Goal: Task Accomplishment & Management: Use online tool/utility

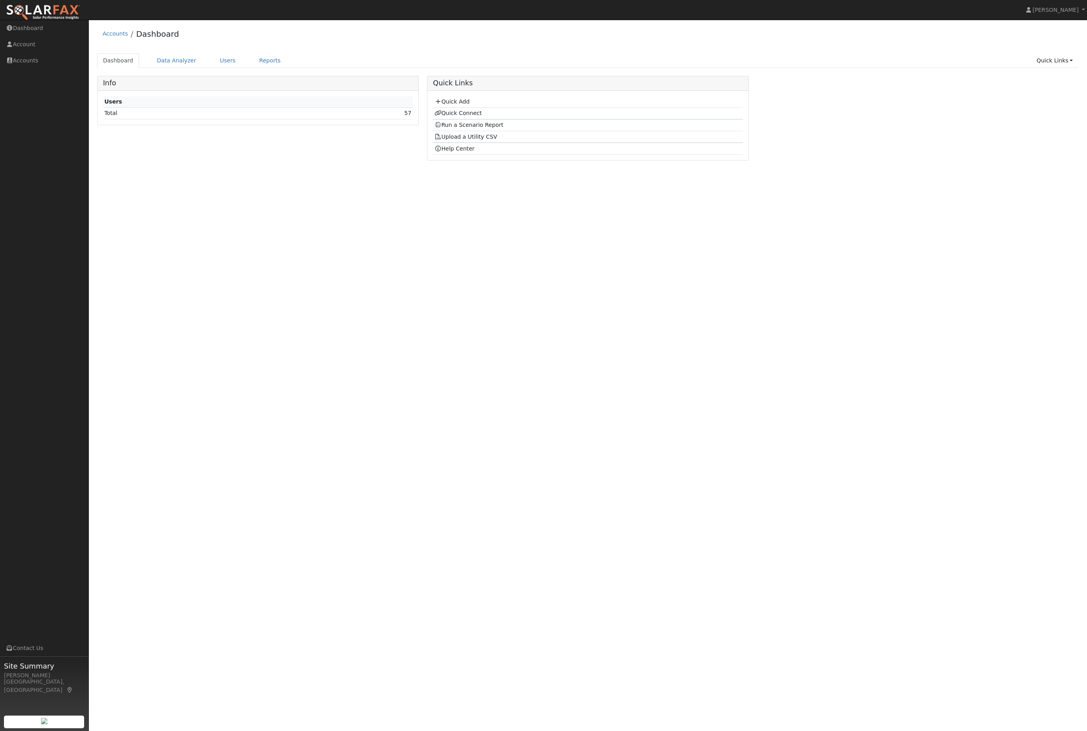
click at [234, 59] on link "Users" at bounding box center [228, 60] width 28 height 15
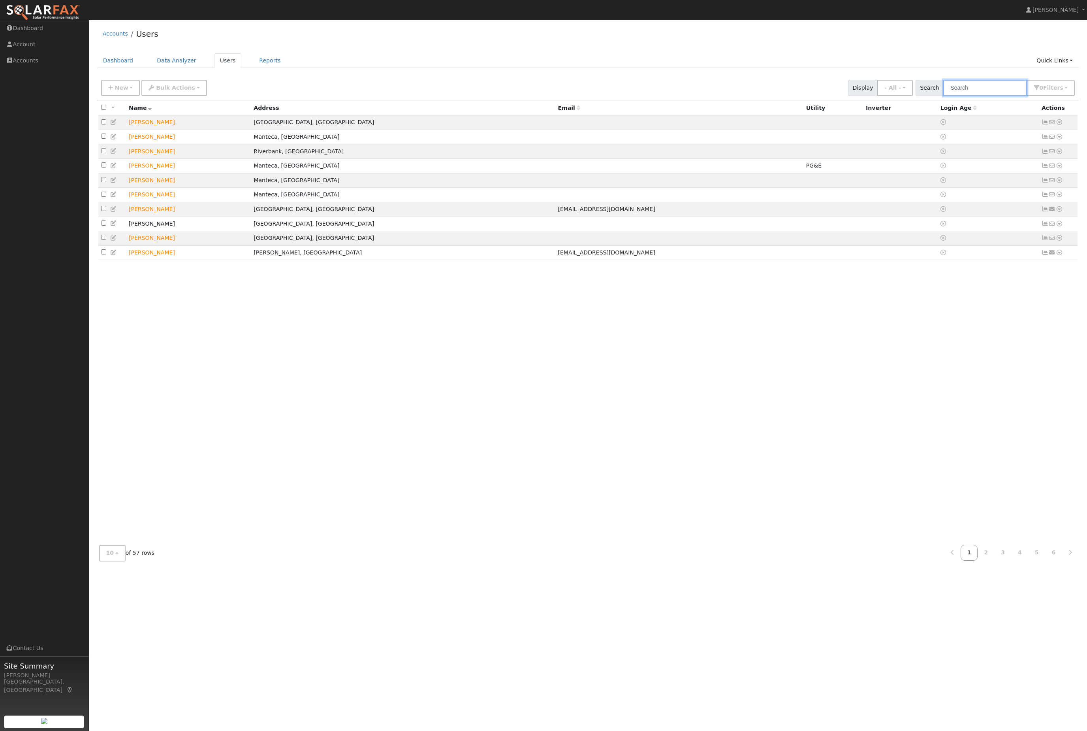
click at [973, 87] on input "text" at bounding box center [985, 88] width 84 height 16
type input "kayla"
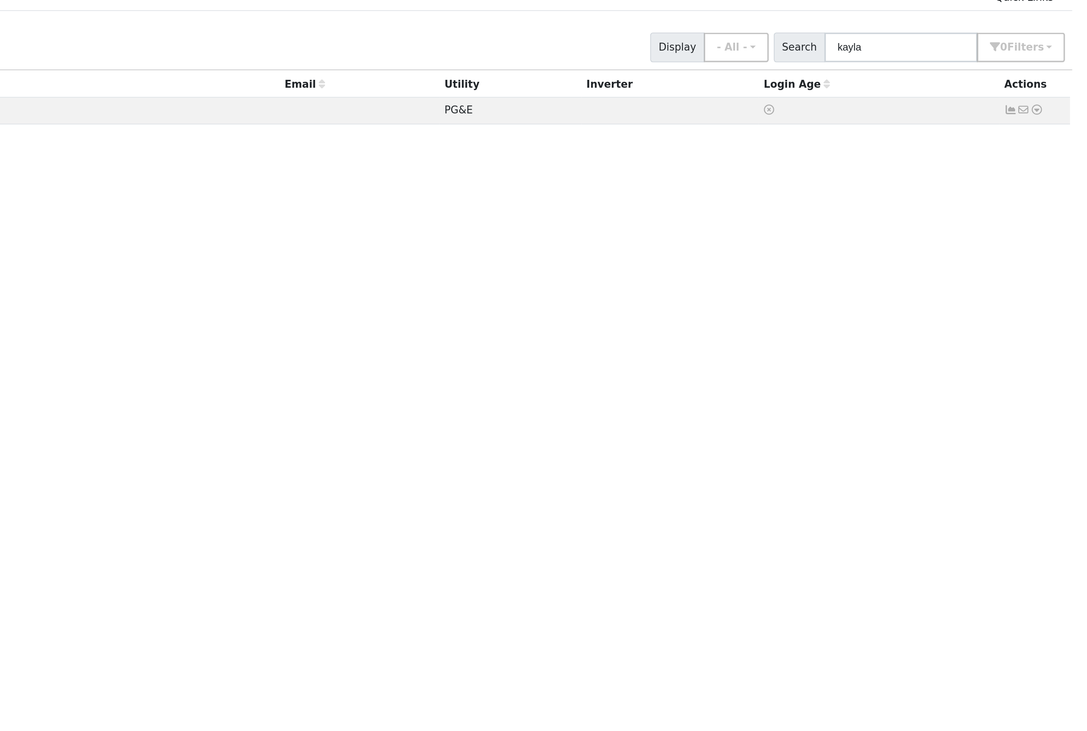
click at [1056, 119] on icon at bounding box center [1059, 122] width 7 height 6
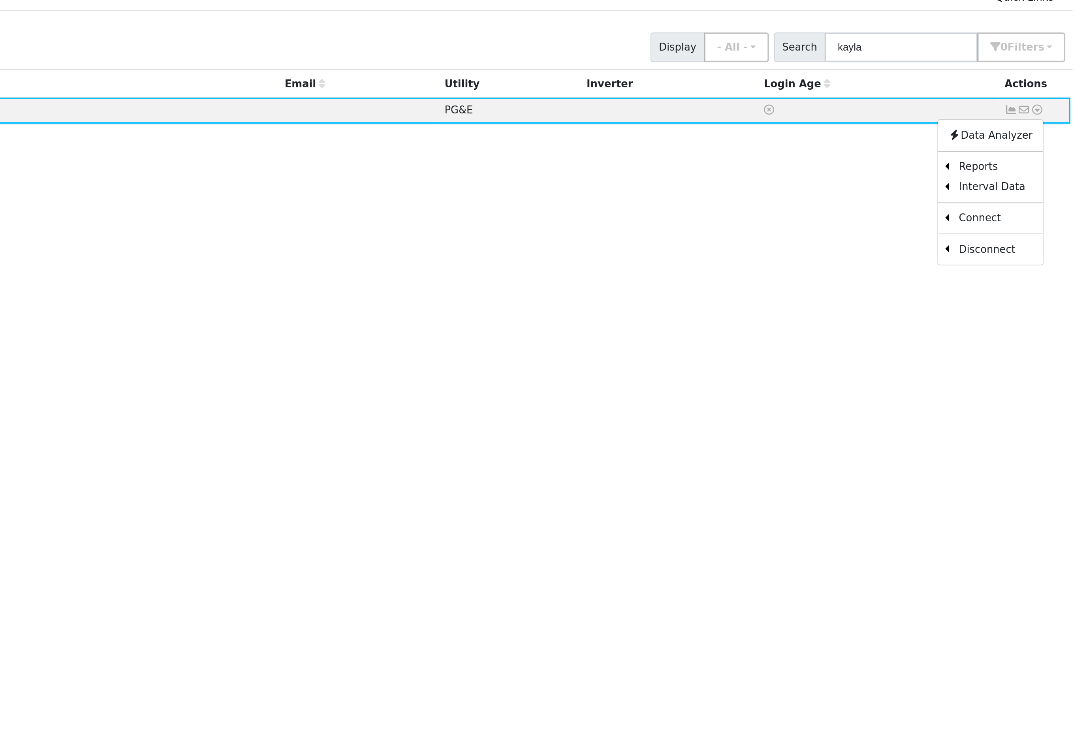
click at [0, 0] on link "Scenario" at bounding box center [0, 0] width 0 height 0
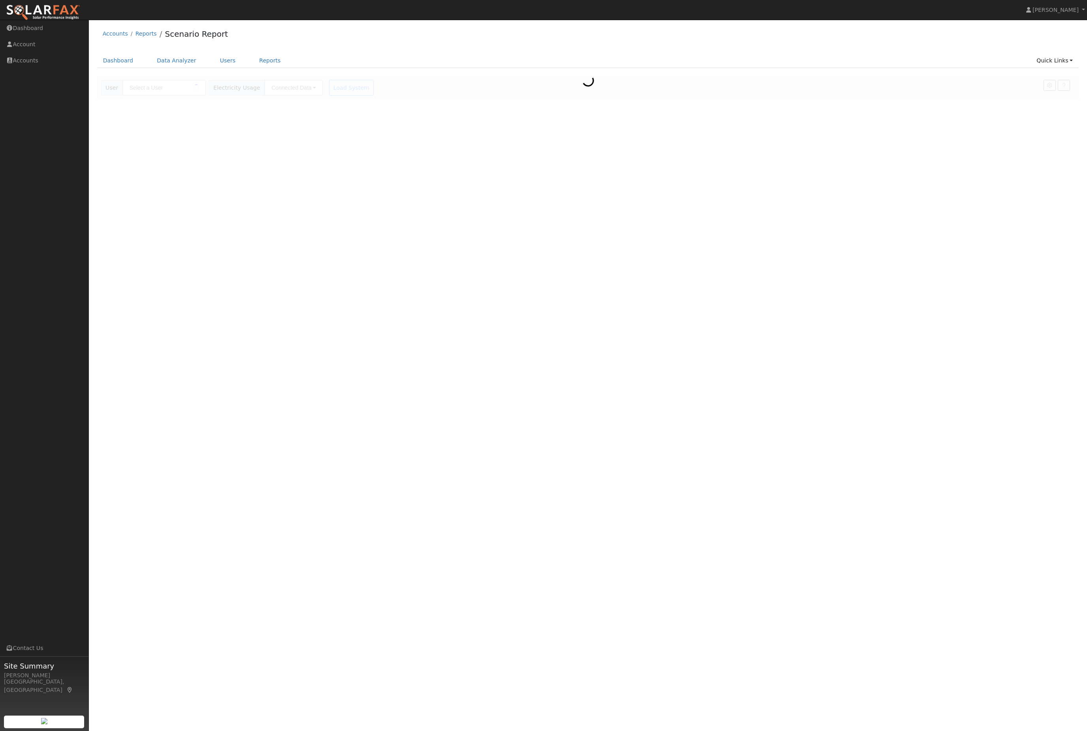
type input "[PERSON_NAME]"
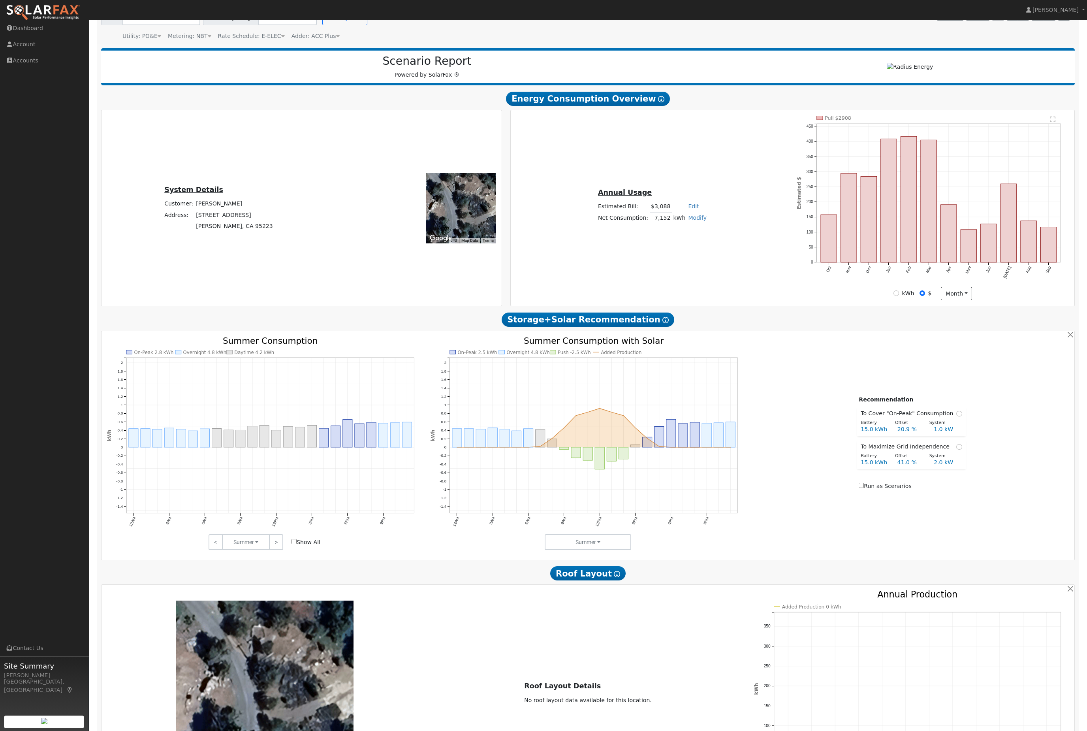
scroll to position [201, 0]
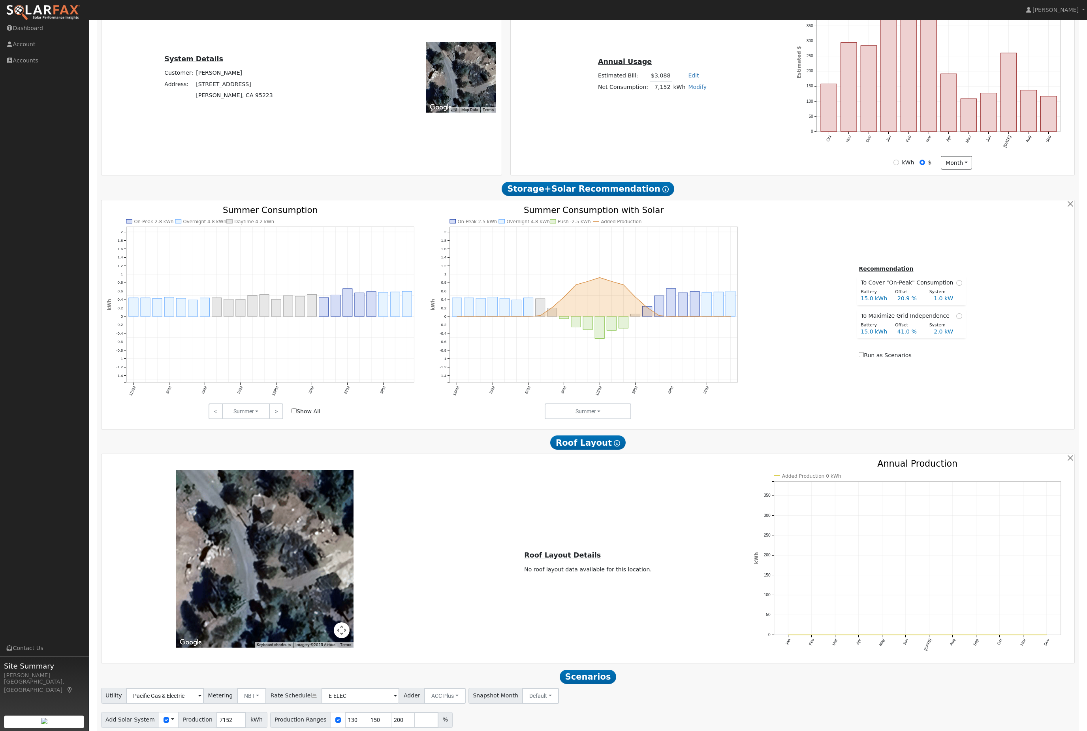
click at [432, 730] on span at bounding box center [430, 744] width 3 height 9
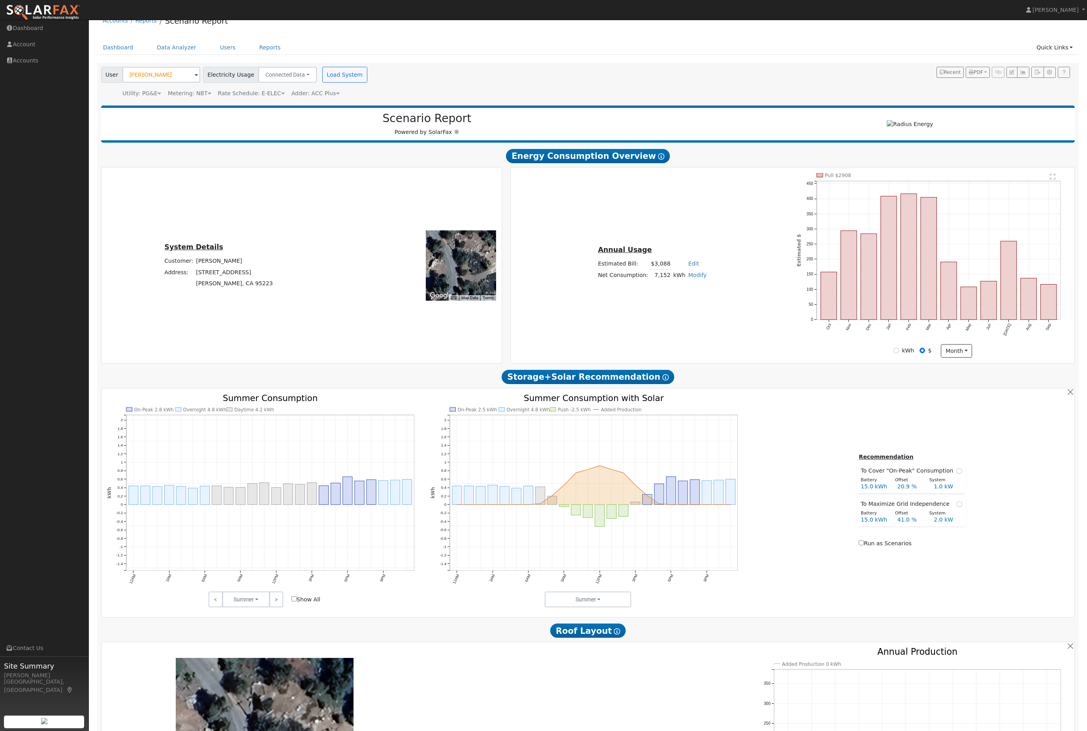
scroll to position [0, 0]
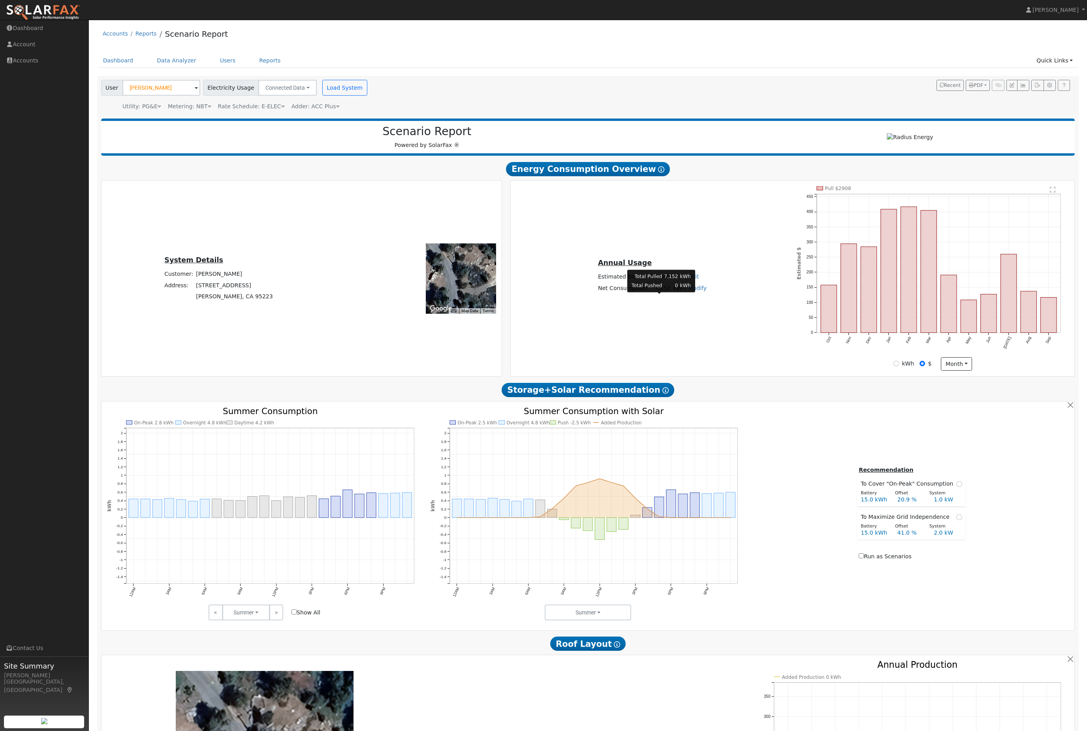
click at [654, 294] on td "7,152" at bounding box center [661, 287] width 22 height 11
click at [643, 322] on div "Annual Usage Estimated Bill: $3,088 Edit Estimated Bill $ Annual Net Consumptio…" at bounding box center [792, 278] width 561 height 184
copy td "7,152"
click at [784, 475] on div "Recommendation To Cover "On-Peak" Consumption Battery Offset System 15.0 kWh 20…" at bounding box center [912, 513] width 324 height 97
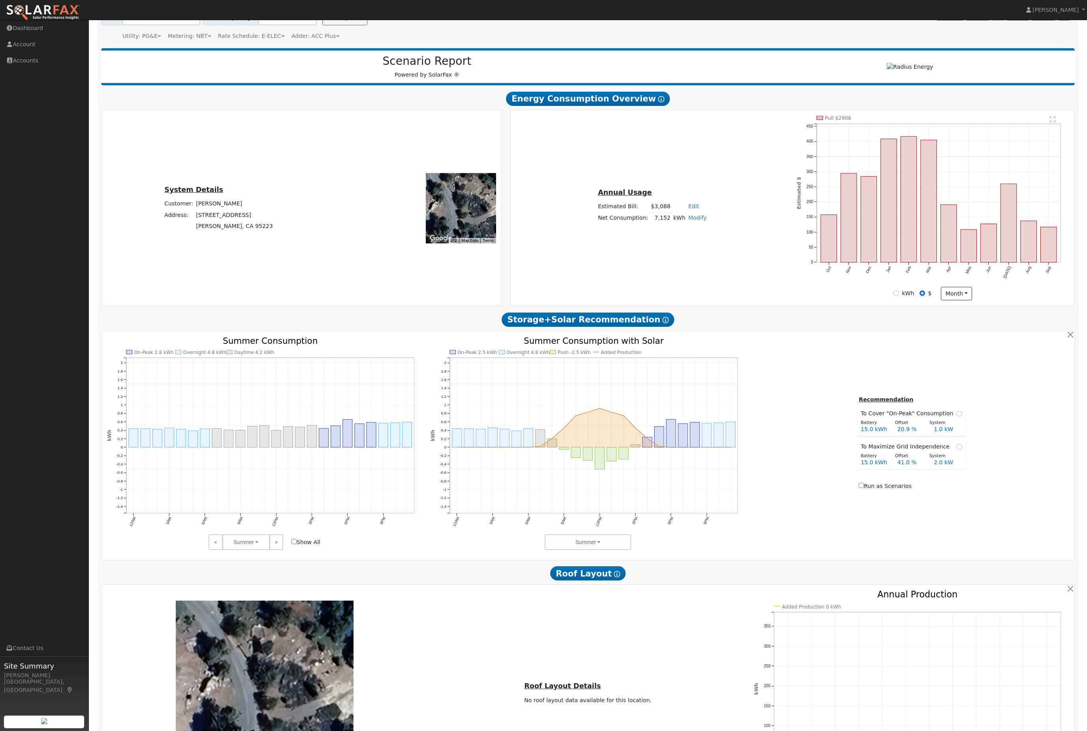
scroll to position [201, 0]
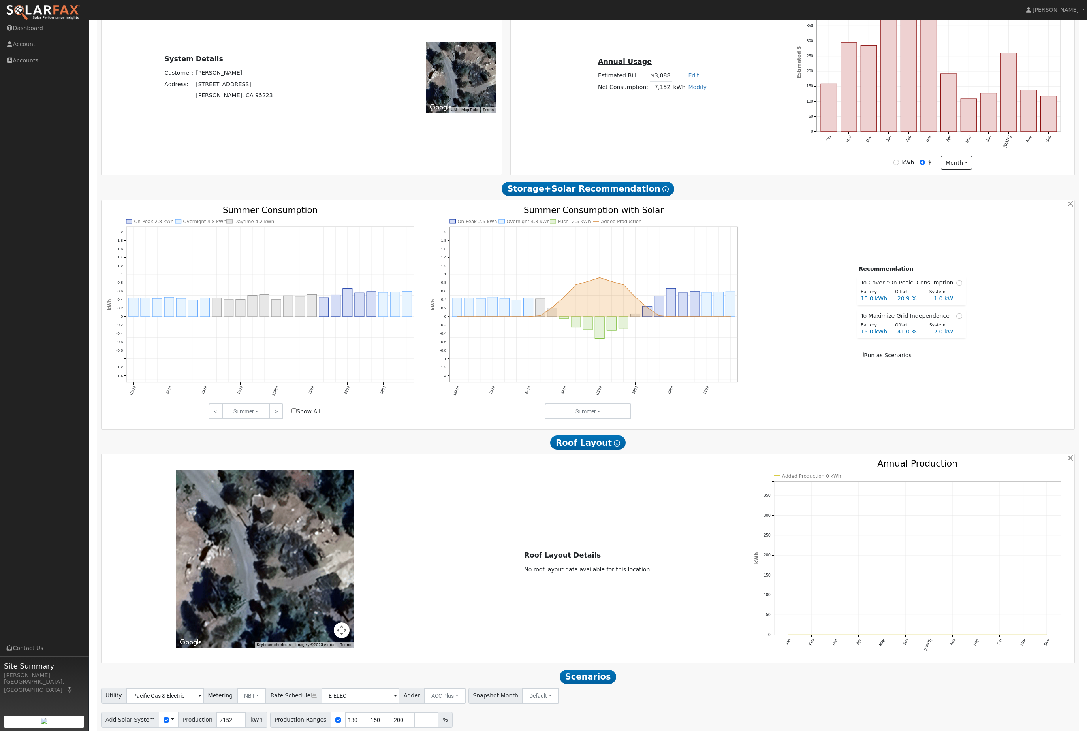
click at [530, 730] on button "Run Scenarios" at bounding box center [505, 744] width 49 height 16
type input "9.5"
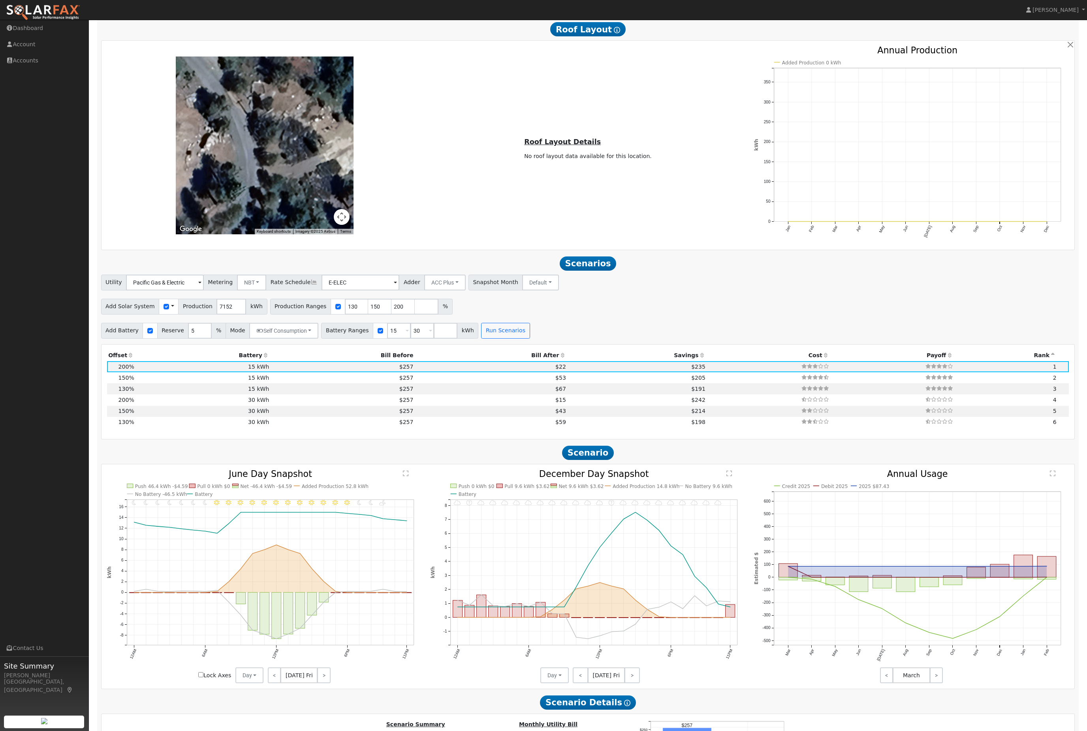
scroll to position [494, 0]
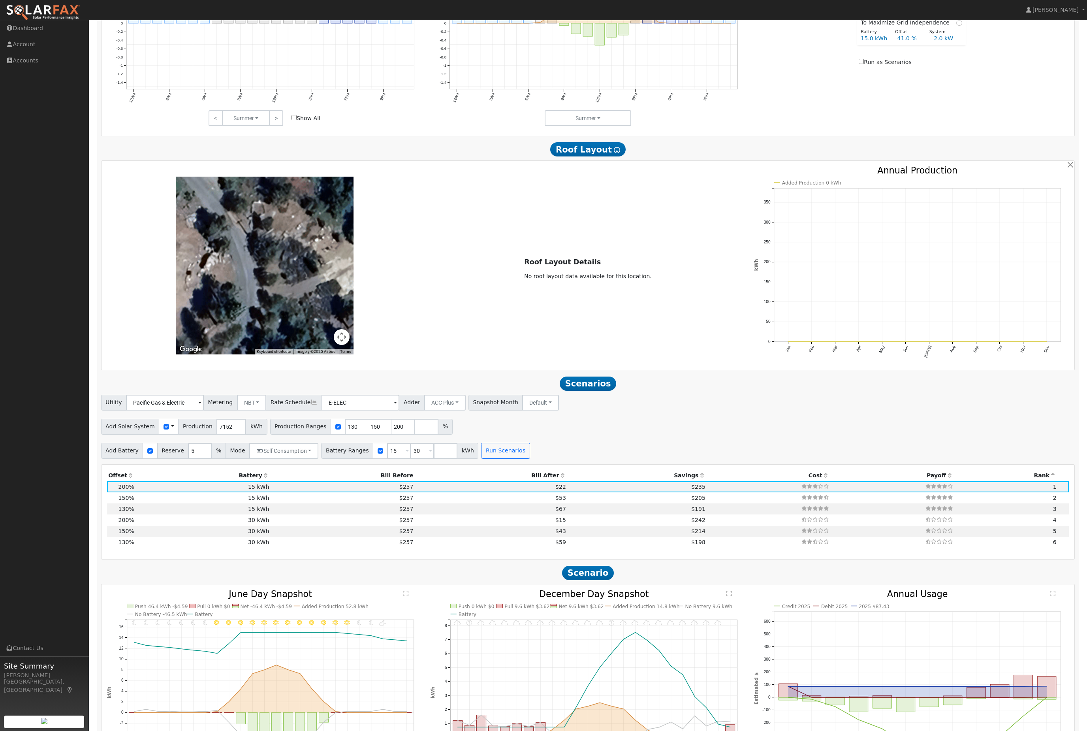
click at [865, 2] on nav "Jon-Michael Brown Jon-Michael Brown Profile Help Center Terms Of Service See Wh…" at bounding box center [543, 10] width 1087 height 20
click at [405, 434] on input "200" at bounding box center [403, 427] width 24 height 16
type input "2"
click at [392, 434] on input "150" at bounding box center [380, 427] width 24 height 16
type input "1"
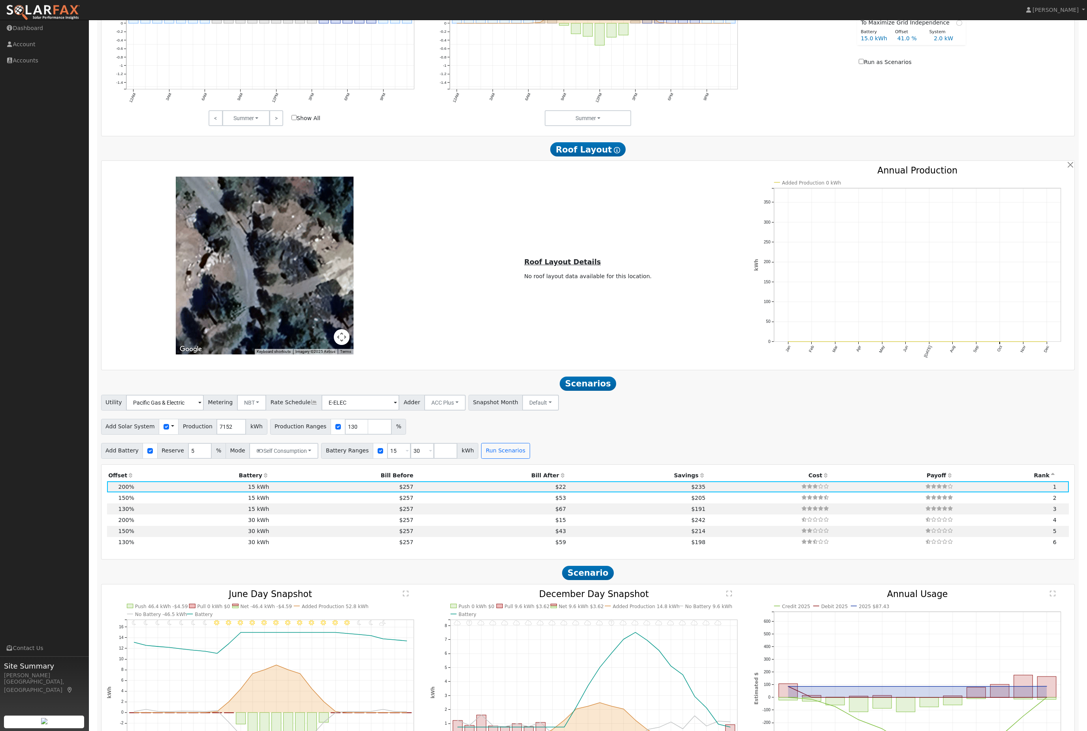
click at [456, 459] on div "Utility Pacific Gas & Electric Metering NBT NEM NBT Rate Schedule E-ELEC Adder …" at bounding box center [588, 427] width 982 height 64
click at [432, 456] on span at bounding box center [430, 451] width 3 height 9
click at [466, 410] on button "ACC Plus" at bounding box center [444, 403] width 41 height 16
click at [463, 481] on th "Bill After" at bounding box center [491, 475] width 152 height 11
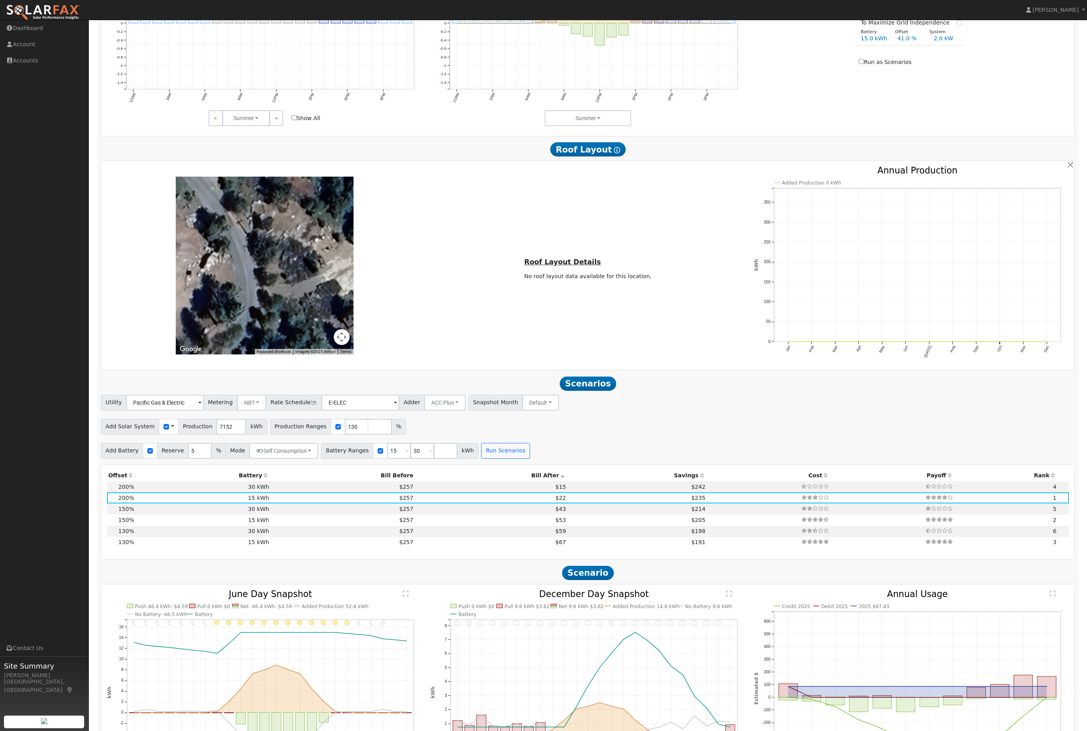
click at [467, 459] on div "Utility Pacific Gas & Electric Metering NBT NEM NBT Rate Schedule E-ELEC Adder …" at bounding box center [588, 427] width 982 height 64
click at [471, 459] on div "Utility Pacific Gas & Electric Metering NBT NEM NBT Rate Schedule E-ELEC Adder …" at bounding box center [588, 427] width 982 height 64
click at [434, 459] on input "30" at bounding box center [422, 451] width 24 height 16
type input "3"
click at [212, 459] on input "5" at bounding box center [200, 451] width 24 height 16
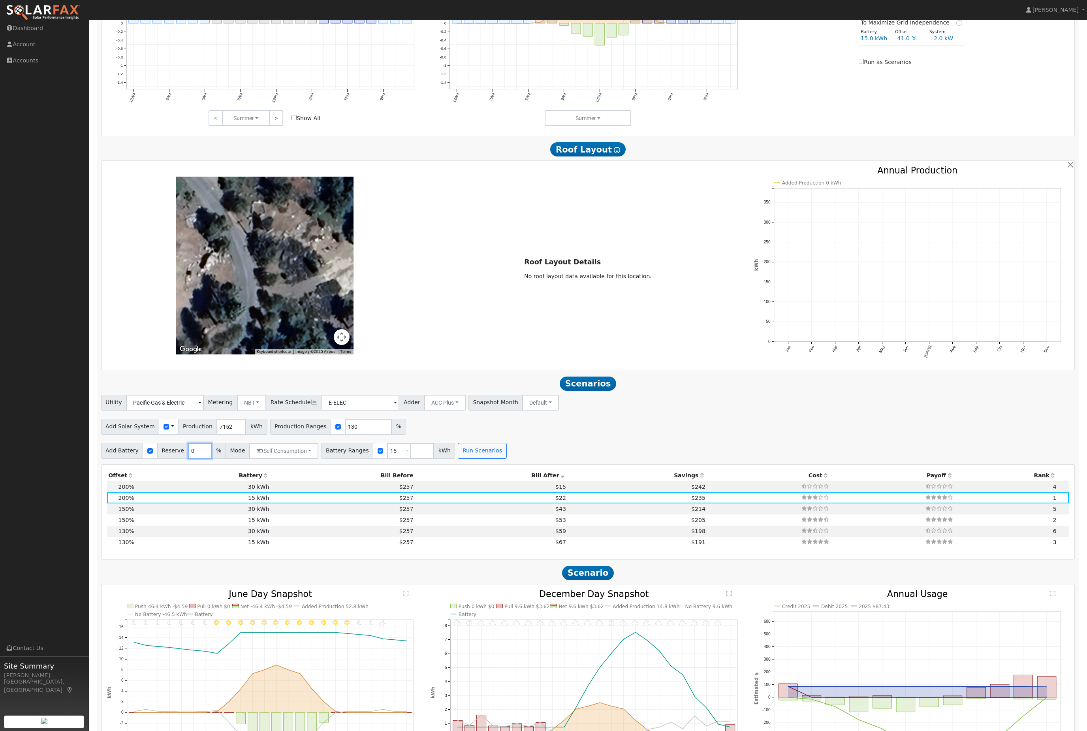
type input "0"
click at [411, 459] on input "15" at bounding box center [399, 451] width 24 height 16
type input "1"
type input "13.5"
click at [506, 459] on button "Run Scenarios" at bounding box center [482, 451] width 49 height 16
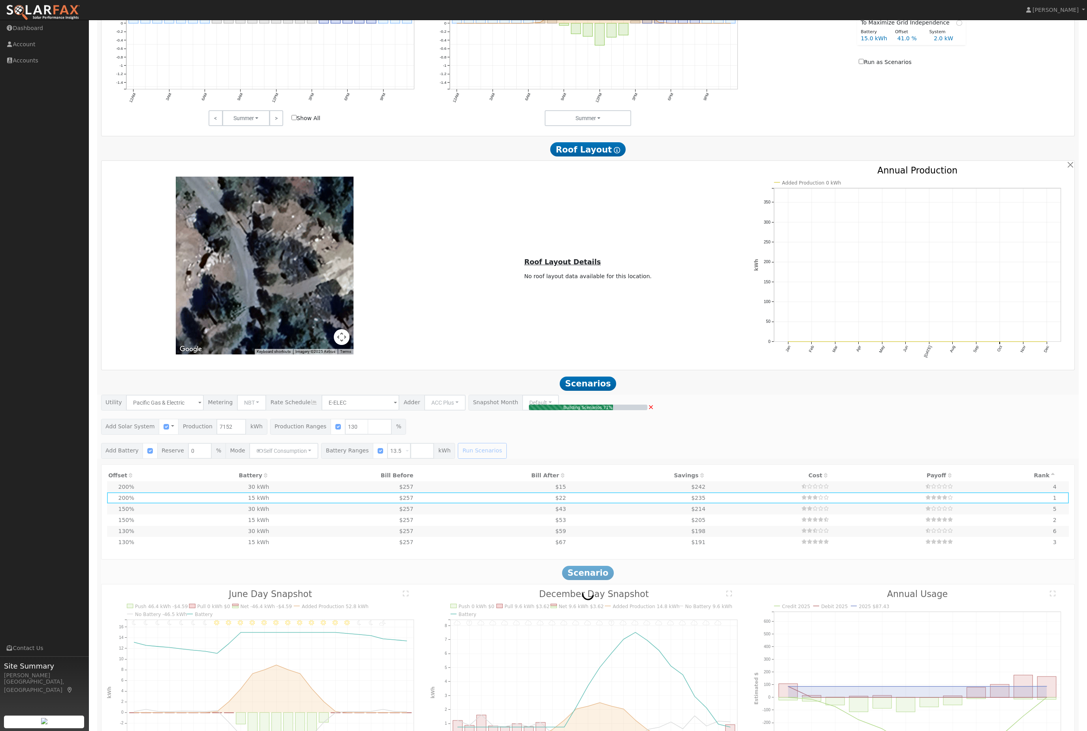
type input "6.2"
type input "$22,935"
type input "$13,950"
type input "$11,066"
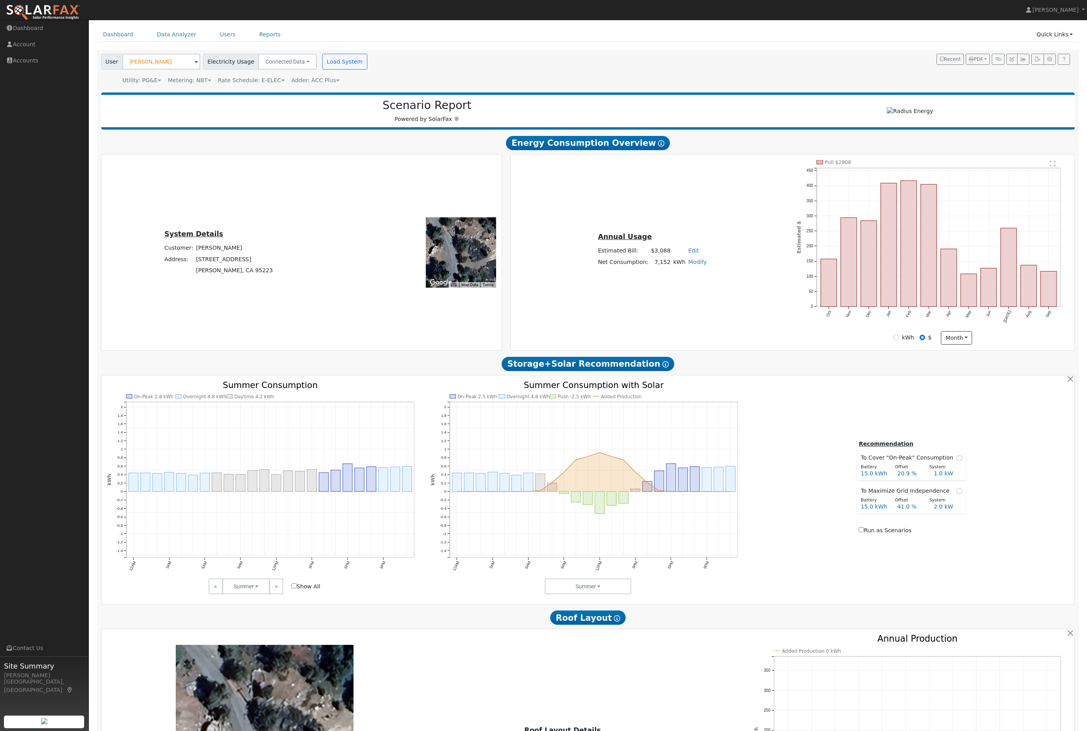
scroll to position [0, 0]
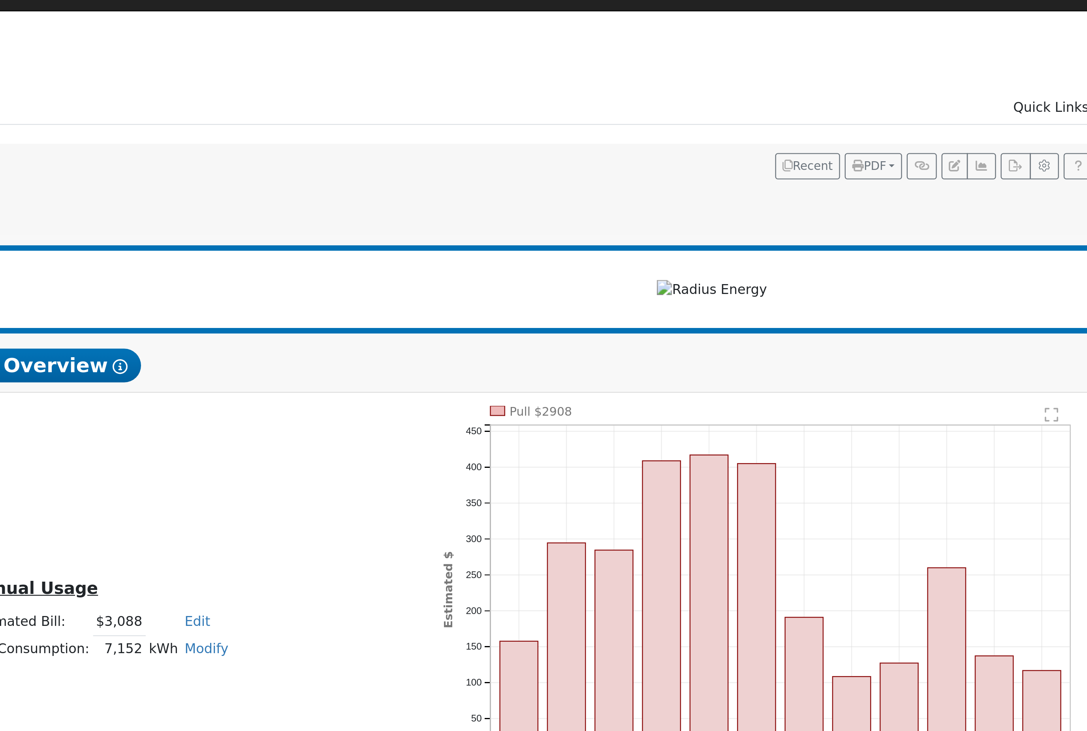
click at [1034, 83] on icon "button" at bounding box center [1037, 85] width 6 height 5
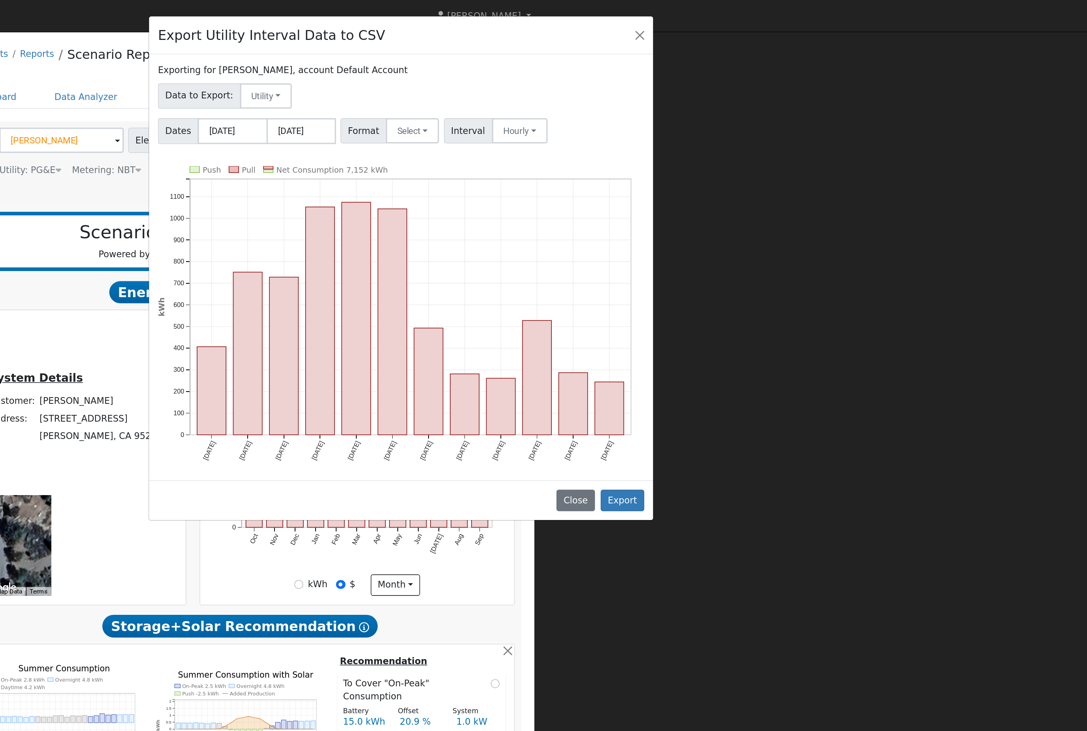
click at [431, 90] on button "Hourly" at bounding box center [448, 82] width 35 height 16
click at [334, 59] on div "Data to Export: Utility Utility Solar" at bounding box center [373, 58] width 307 height 19
click at [517, 24] on button "Close" at bounding box center [522, 21] width 11 height 11
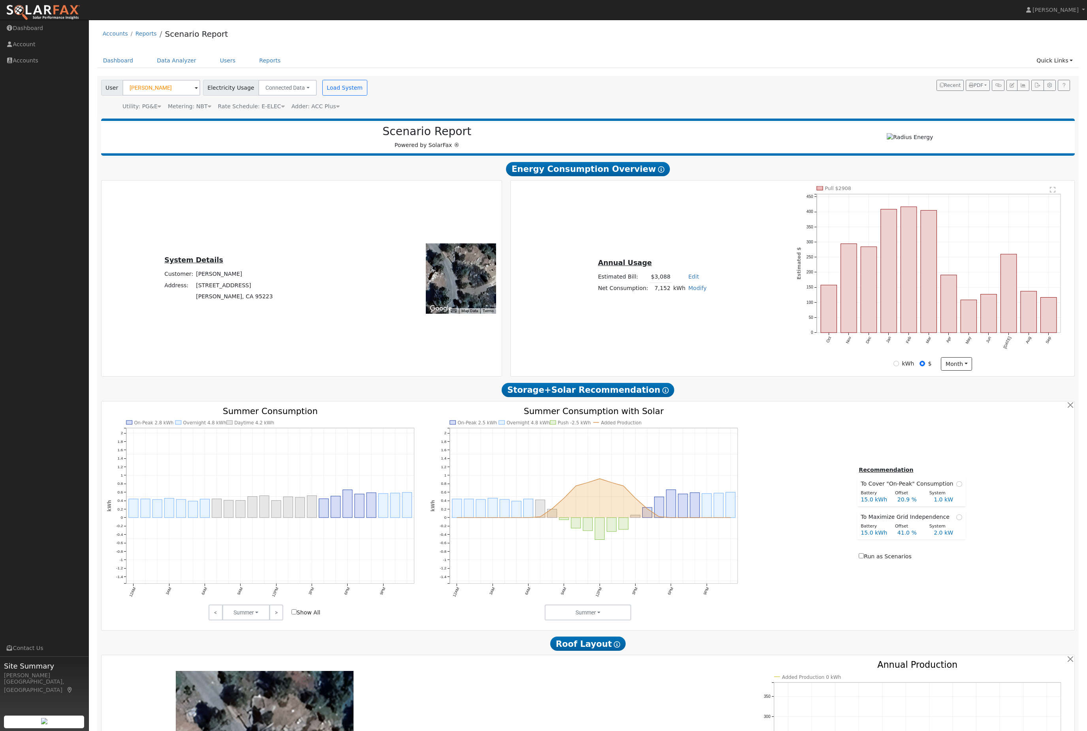
click at [275, 68] on link "Reports" at bounding box center [269, 60] width 33 height 15
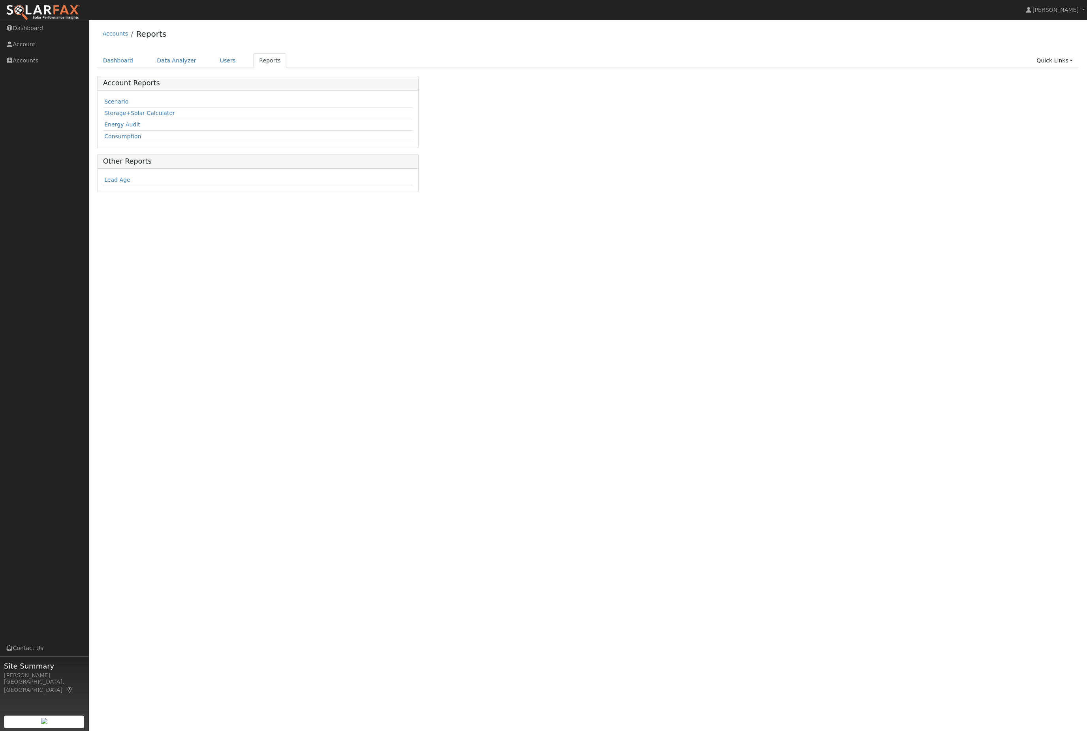
click at [133, 128] on link "Energy Audit" at bounding box center [122, 124] width 36 height 6
click at [166, 94] on input "text" at bounding box center [164, 87] width 84 height 16
click at [164, 117] on span "Kayla Kirsch" at bounding box center [171, 112] width 59 height 8
type input "Kayla Kirsch"
click at [215, 94] on button "Run Report" at bounding box center [229, 87] width 40 height 16
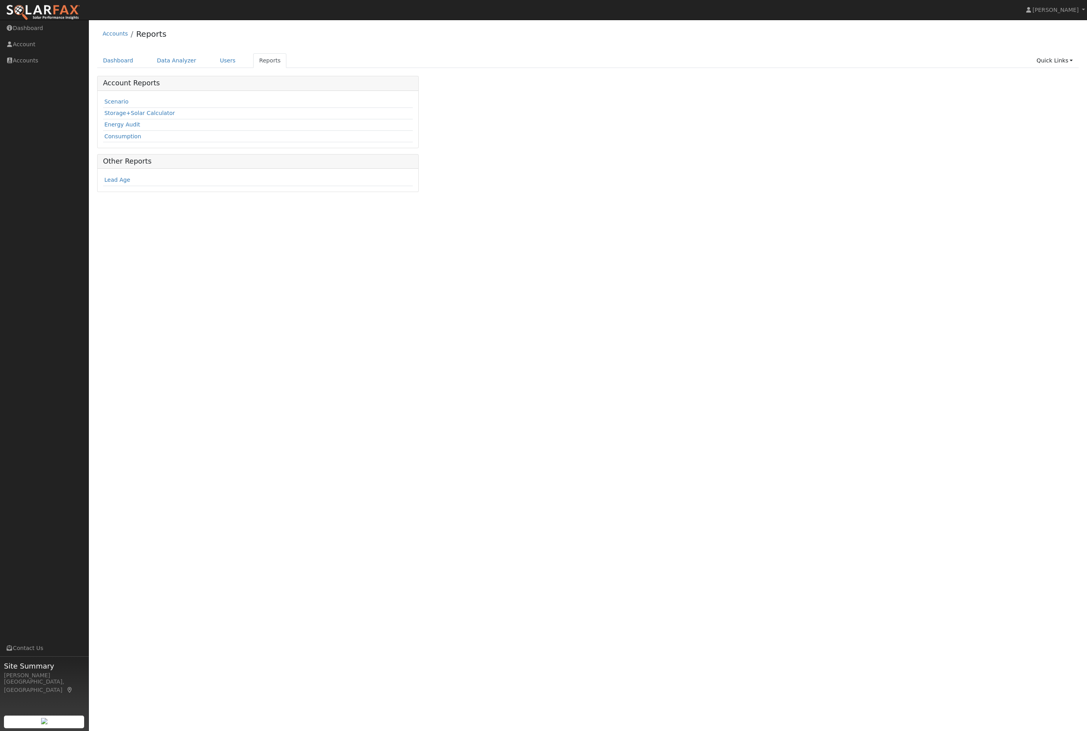
click at [239, 67] on link "Users" at bounding box center [228, 60] width 28 height 15
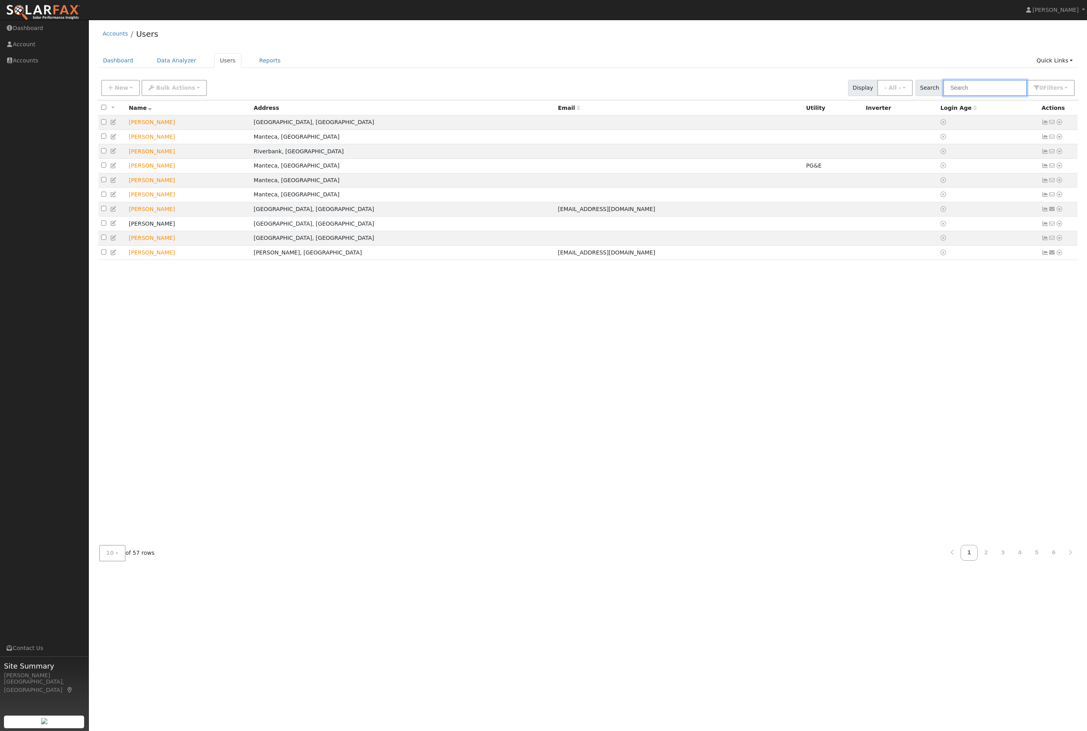
click at [996, 88] on input "text" at bounding box center [985, 88] width 84 height 16
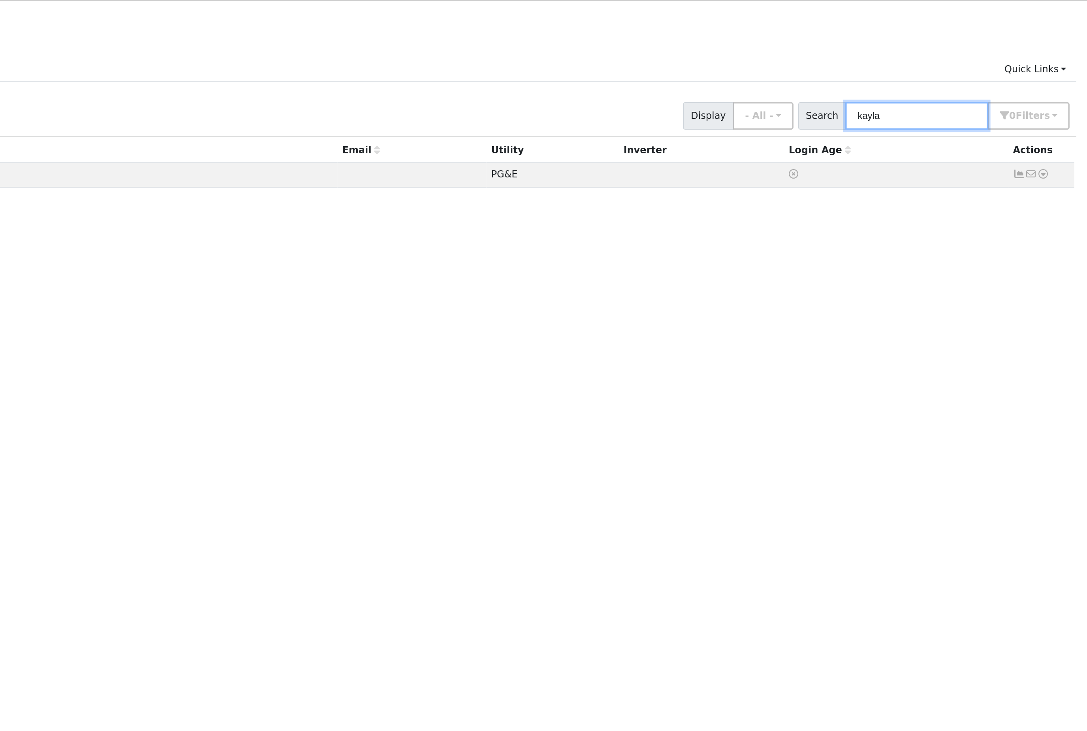
type input "kayla"
click at [1056, 119] on icon at bounding box center [1059, 122] width 7 height 6
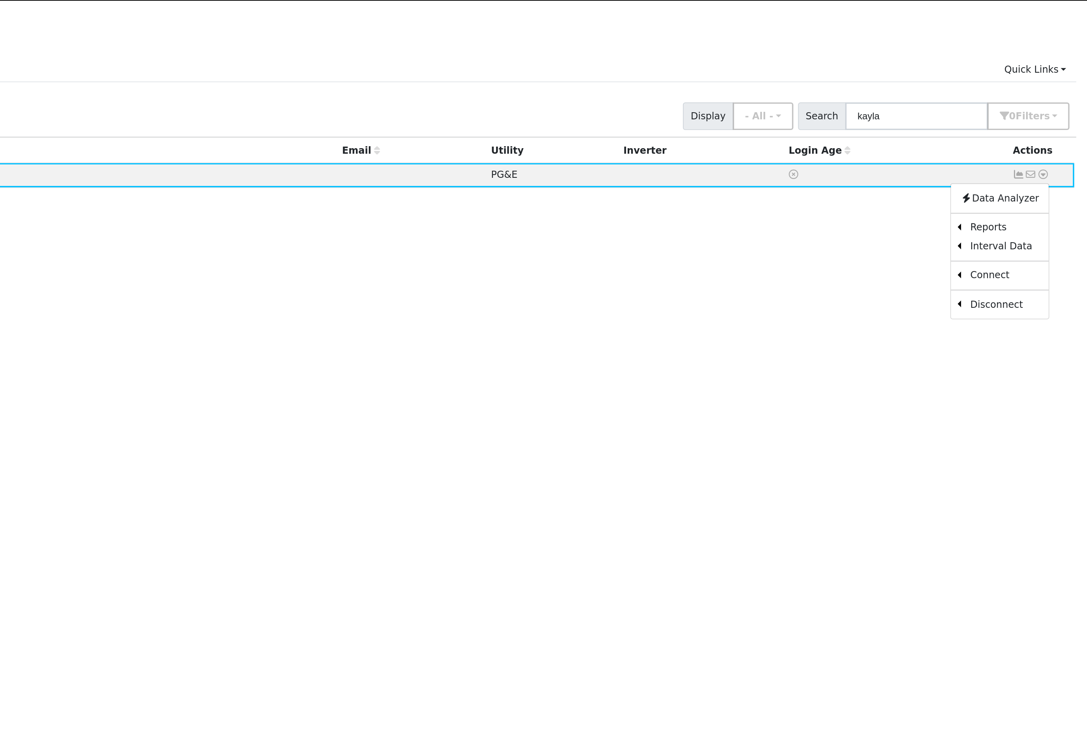
click at [0, 0] on link "Scenario" at bounding box center [0, 0] width 0 height 0
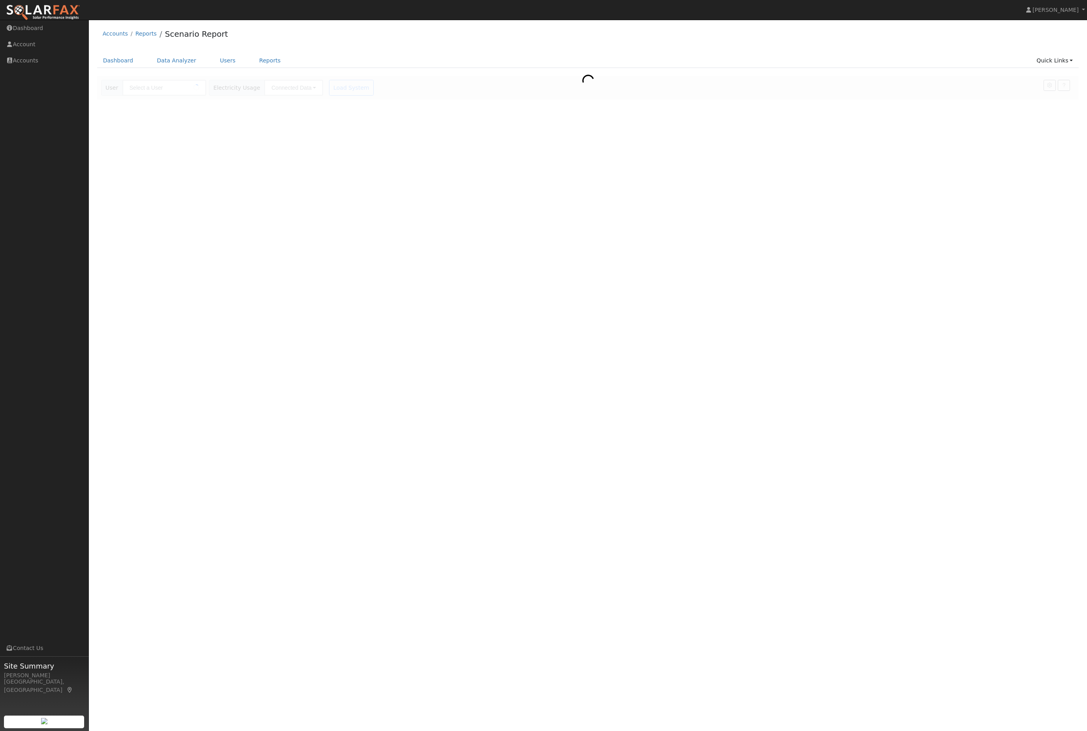
type input "[PERSON_NAME]"
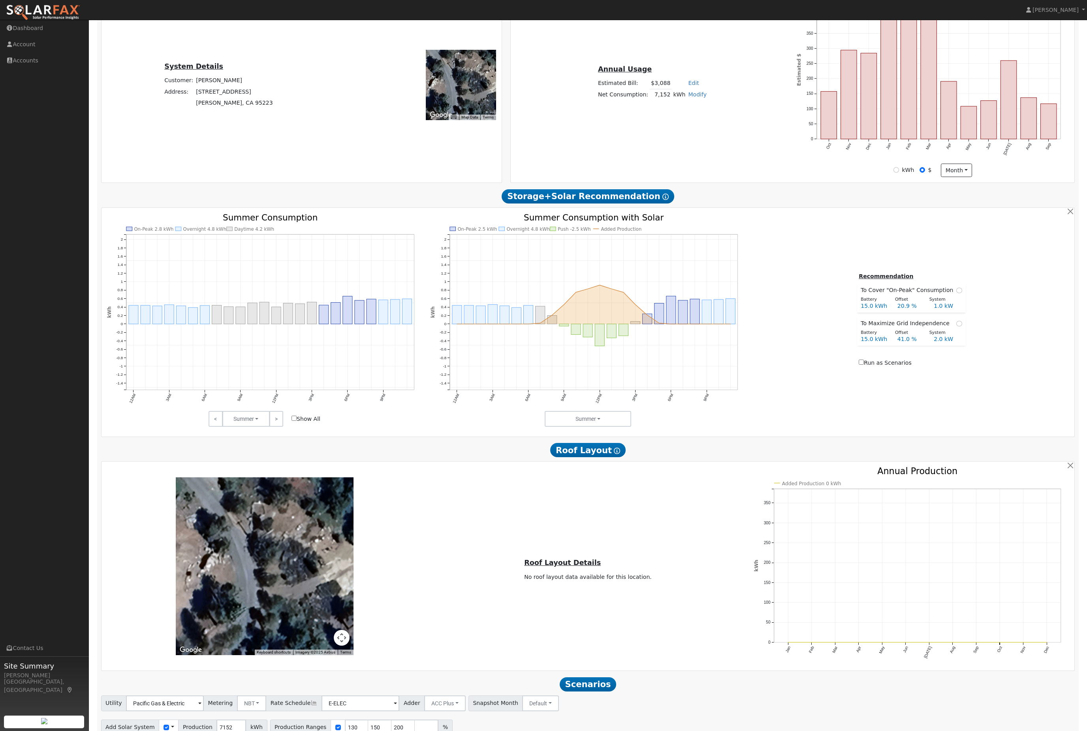
scroll to position [201, 0]
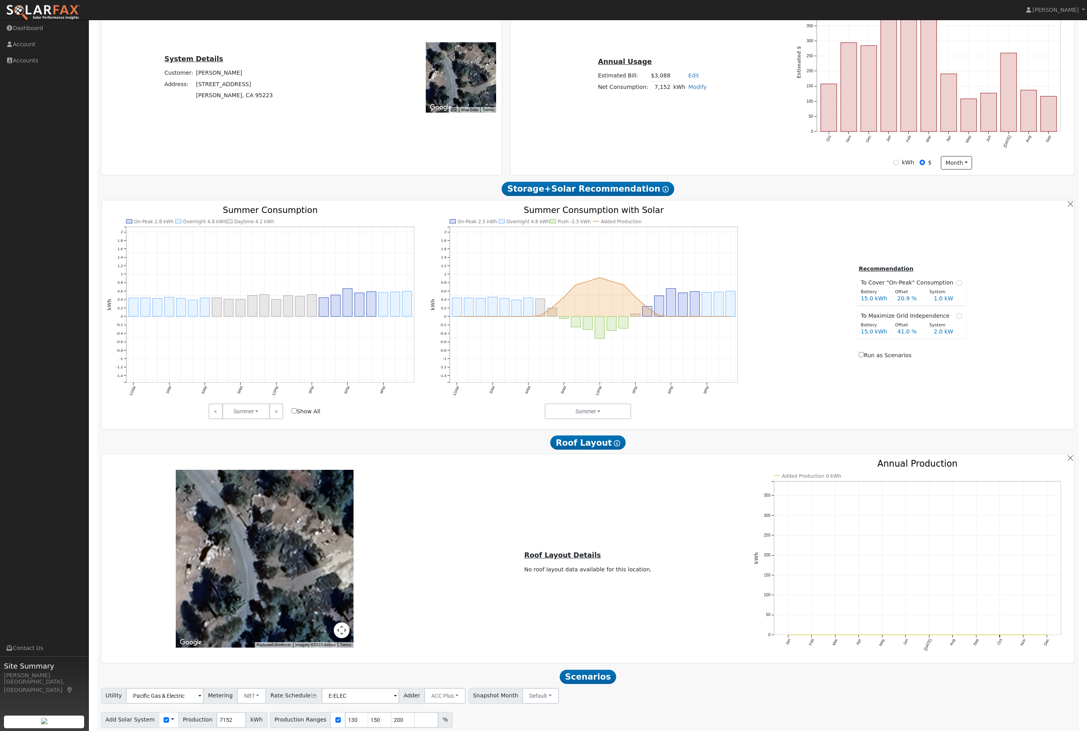
click at [530, 730] on button "Run Scenarios" at bounding box center [505, 744] width 49 height 16
type input "9.5"
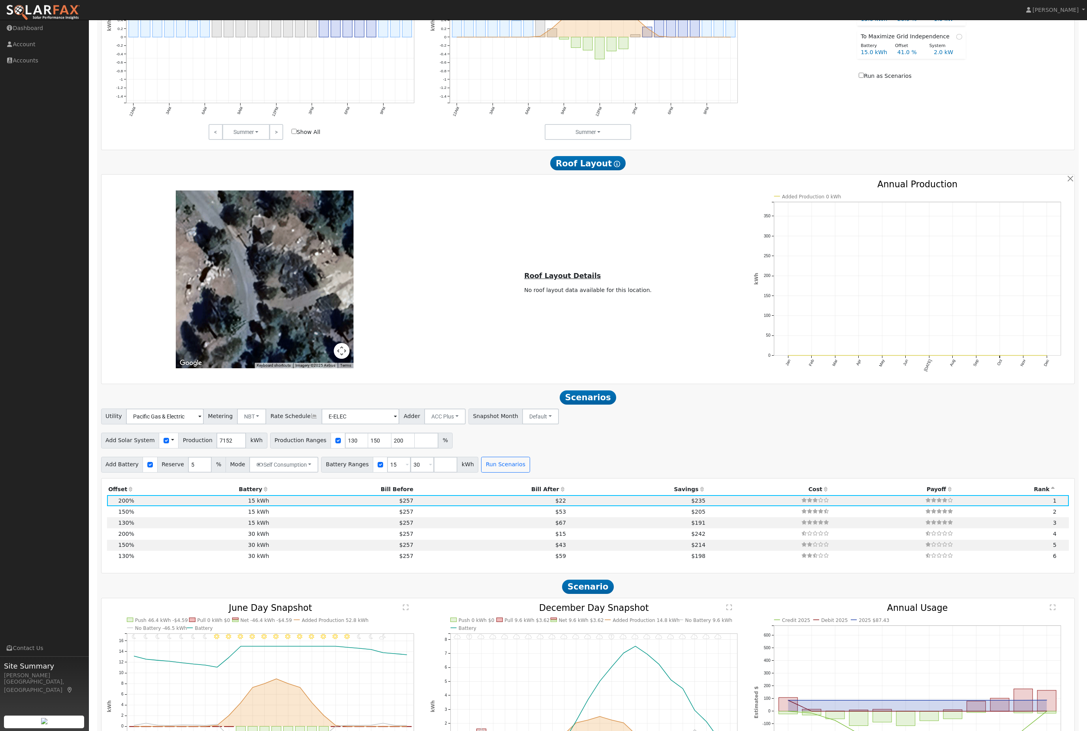
scroll to position [862, 0]
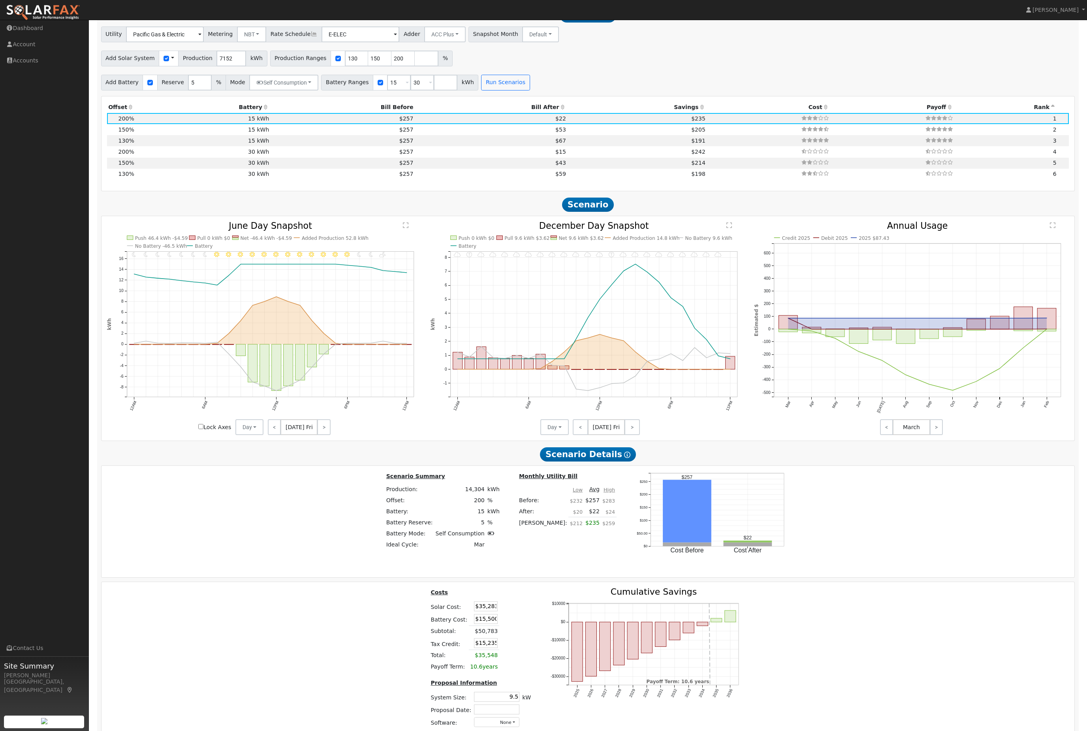
click at [568, 113] on th "Savings" at bounding box center [637, 107] width 139 height 11
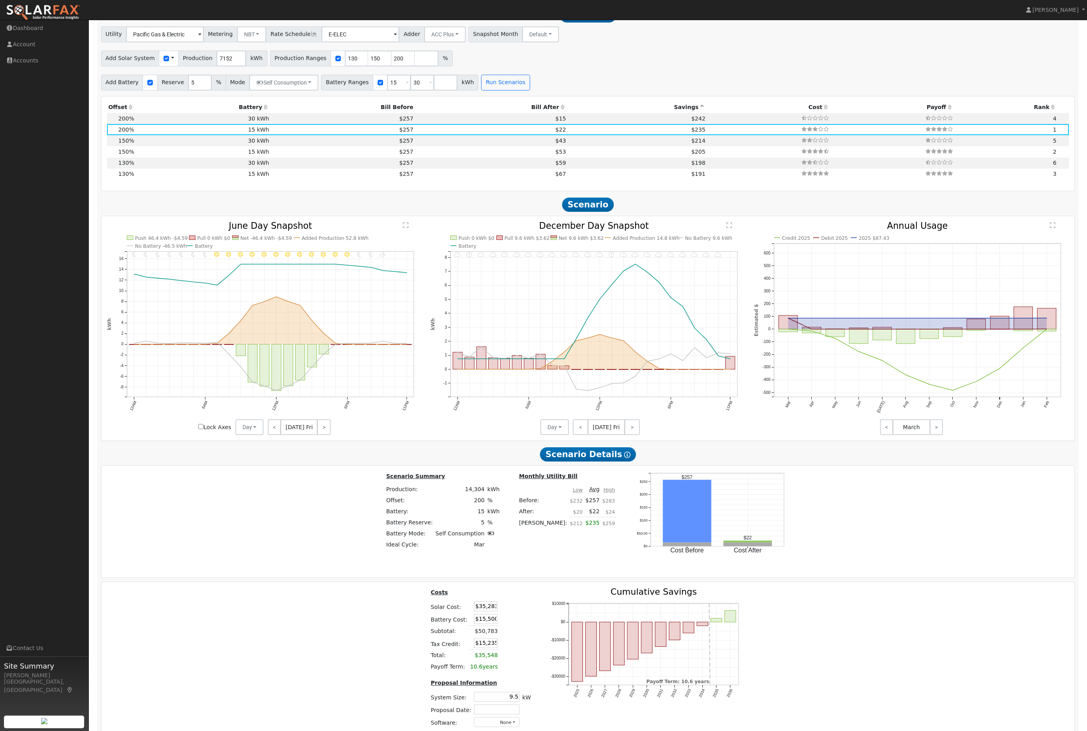
click at [629, 113] on th "Savings" at bounding box center [637, 107] width 139 height 11
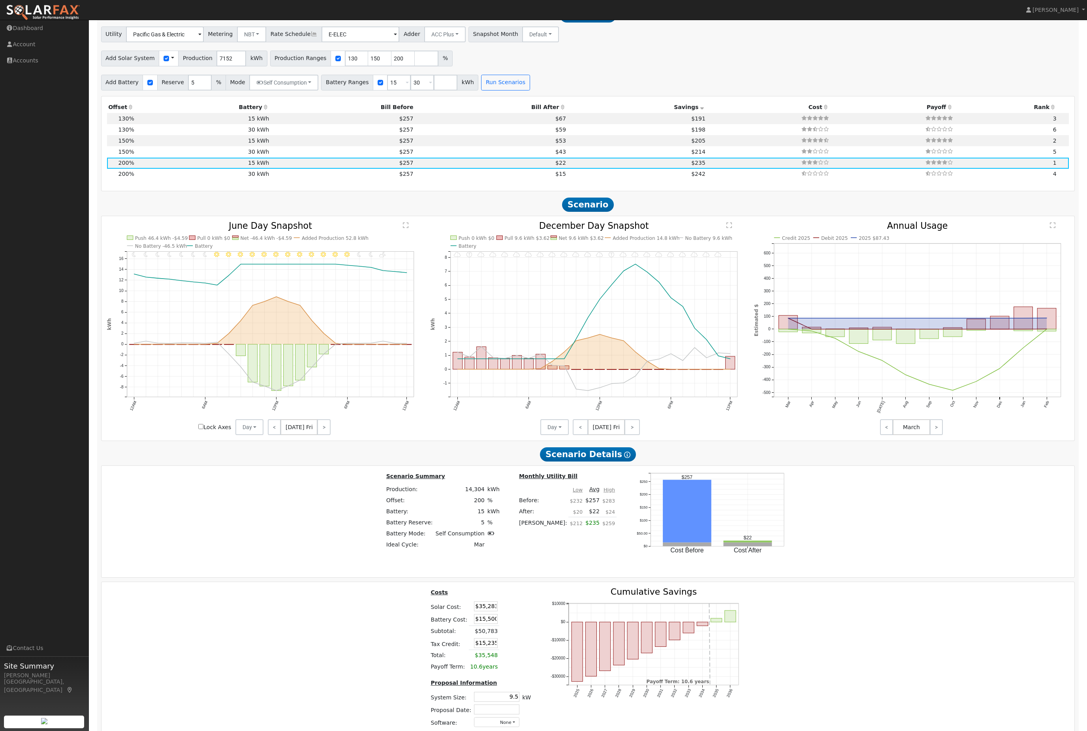
click at [531, 113] on th "Bill After" at bounding box center [491, 107] width 152 height 11
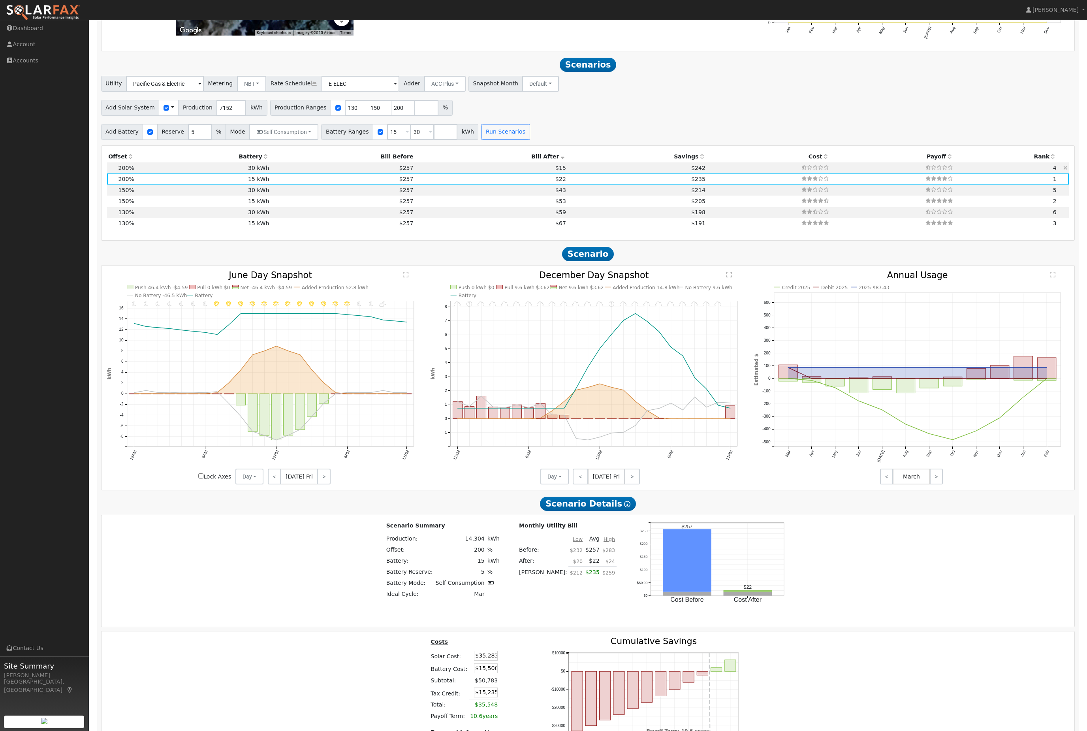
scroll to position [813, 0]
click at [357, 174] on td "$257" at bounding box center [343, 168] width 144 height 11
type input "$31,000"
type input "$19,885"
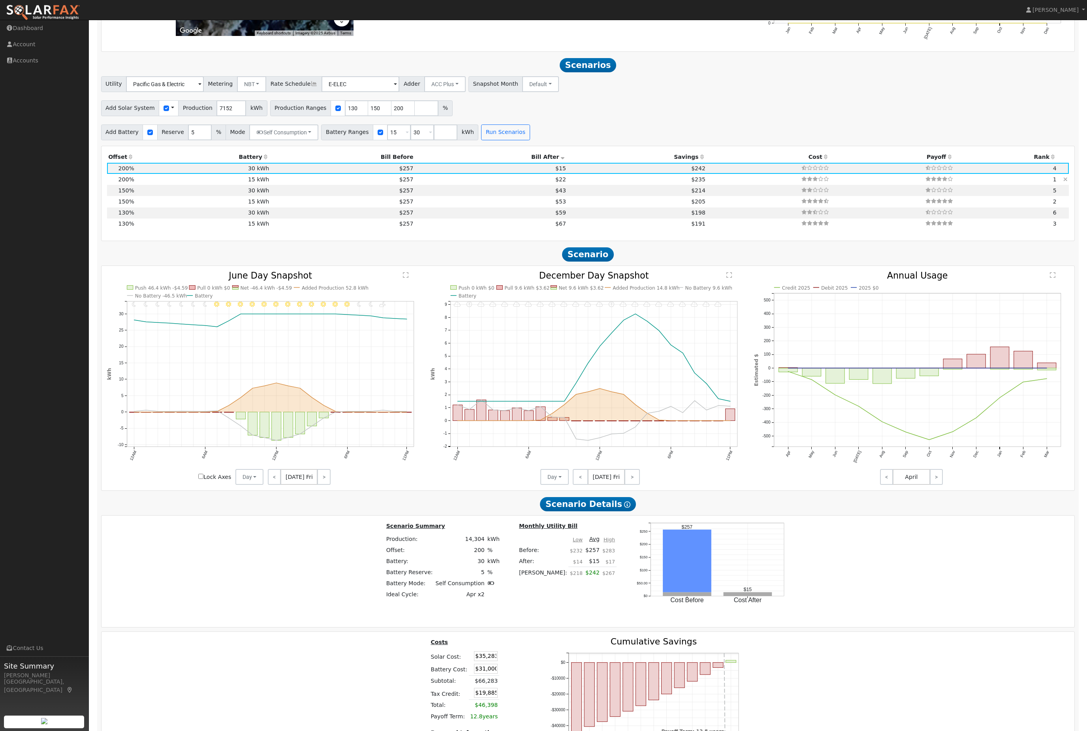
click at [367, 185] on td "$257" at bounding box center [343, 179] width 144 height 11
type input "$15,500"
type input "$15,235"
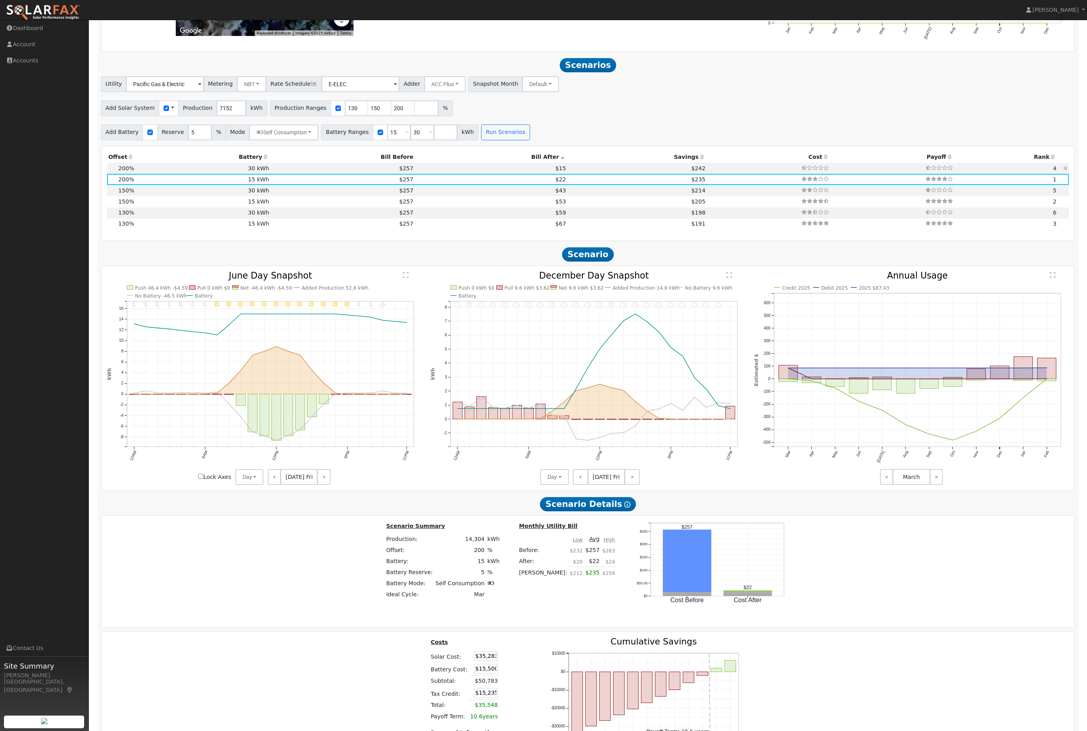
click at [372, 174] on td "$257" at bounding box center [343, 168] width 144 height 11
type input "$31,000"
type input "$19,885"
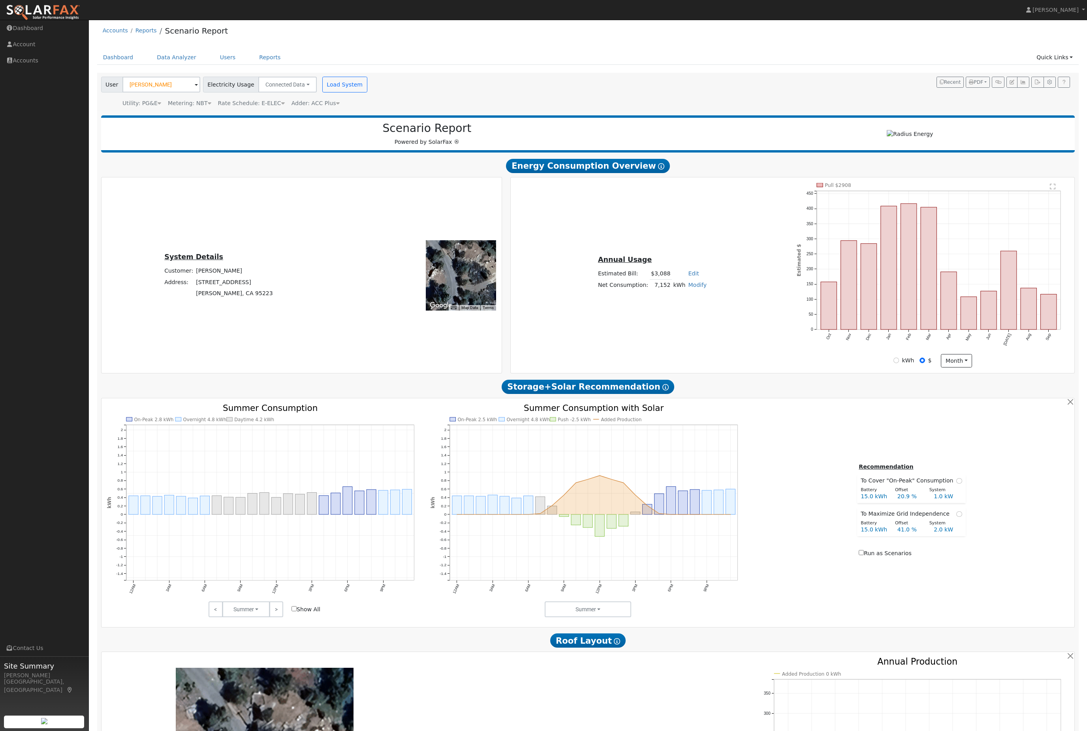
scroll to position [2, 0]
click at [1018, 88] on button "button" at bounding box center [1023, 82] width 12 height 11
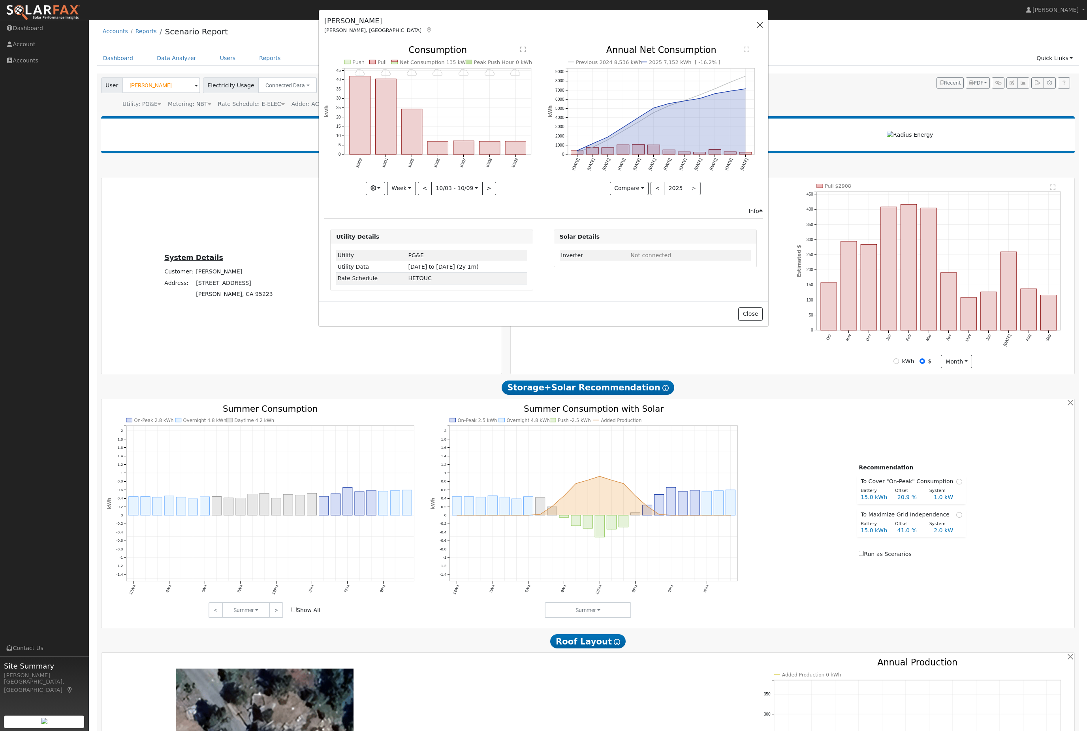
click at [762, 30] on button "button" at bounding box center [759, 24] width 11 height 11
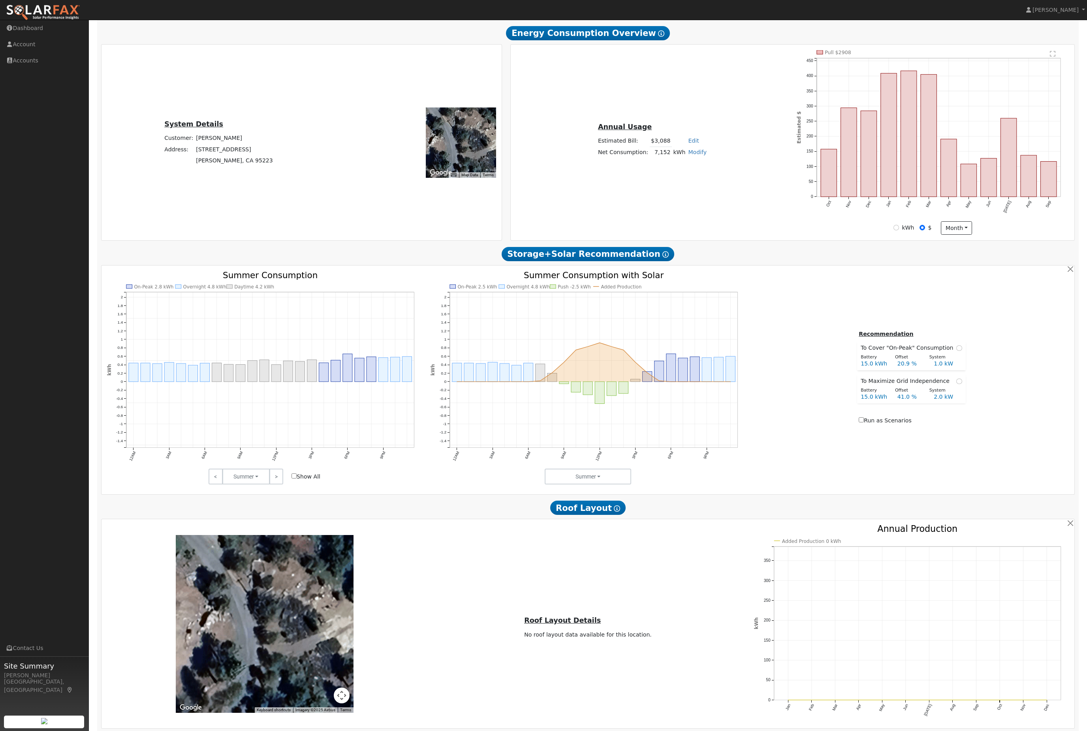
scroll to position [0, 0]
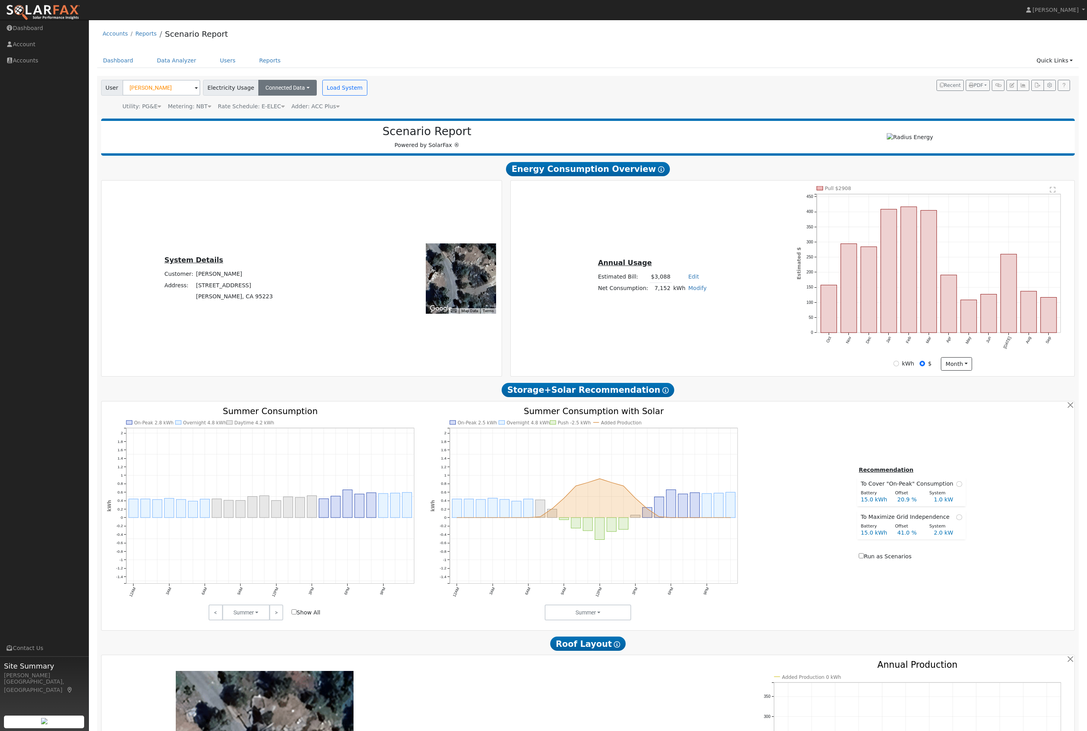
click at [317, 96] on button "Connected Data" at bounding box center [287, 88] width 58 height 16
click at [969, 91] on button "PDF" at bounding box center [978, 85] width 24 height 11
click at [939, 120] on link "Selected Scenario" at bounding box center [957, 114] width 65 height 11
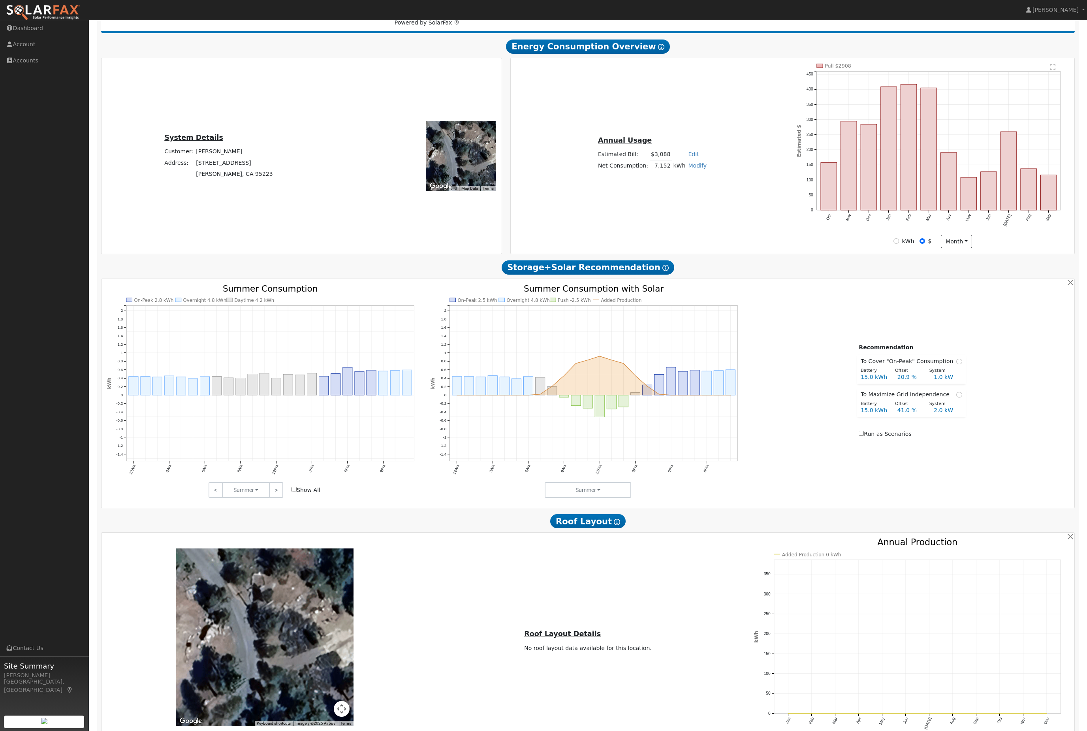
scroll to position [90, 0]
